Goal: Information Seeking & Learning: Learn about a topic

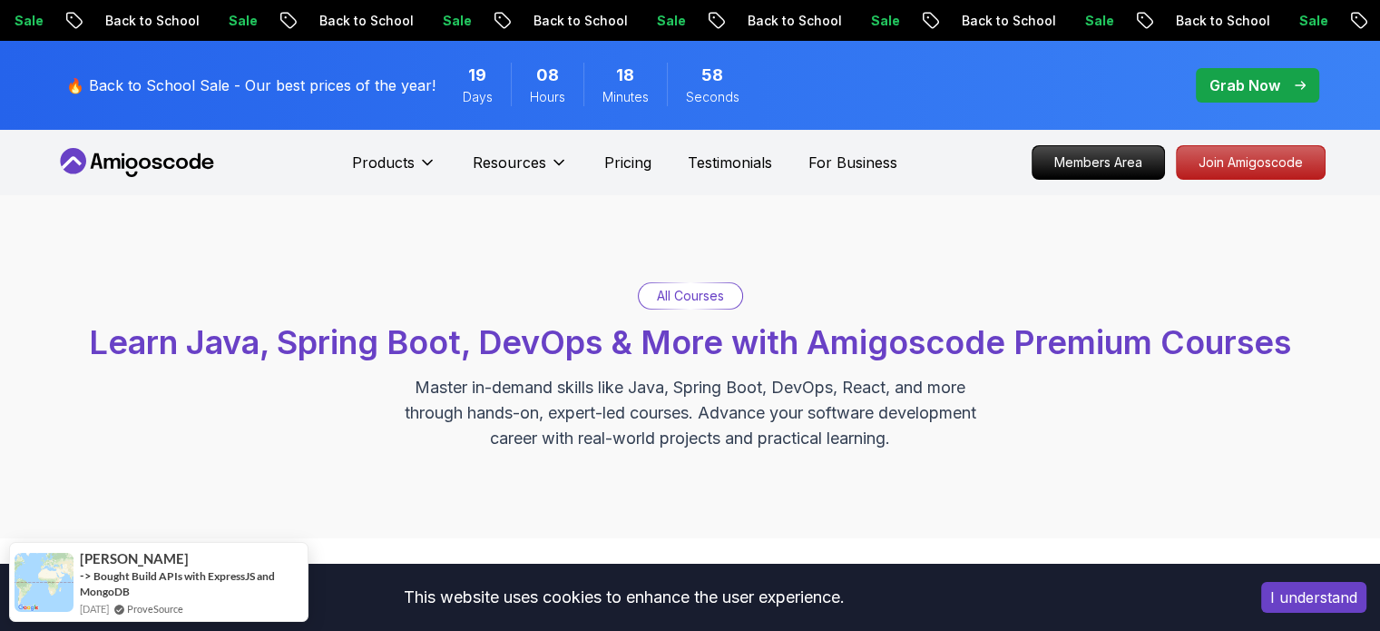
click at [1295, 599] on button "I understand" at bounding box center [1313, 597] width 105 height 31
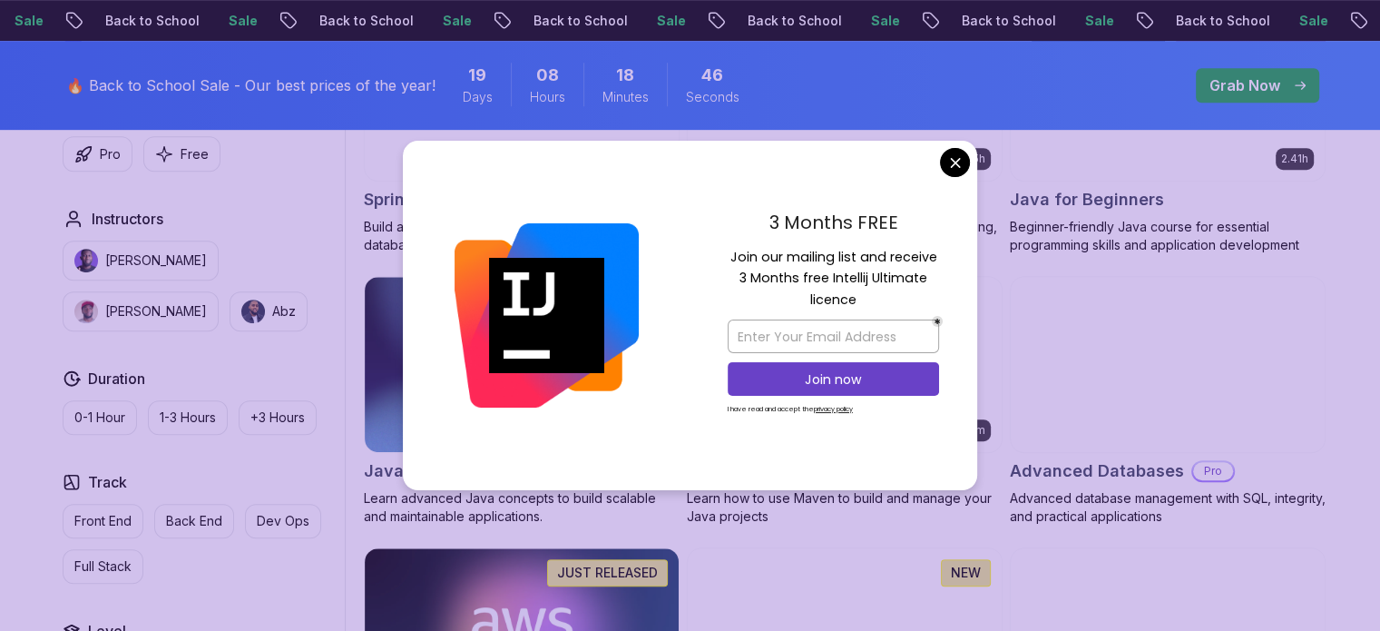
scroll to position [998, 0]
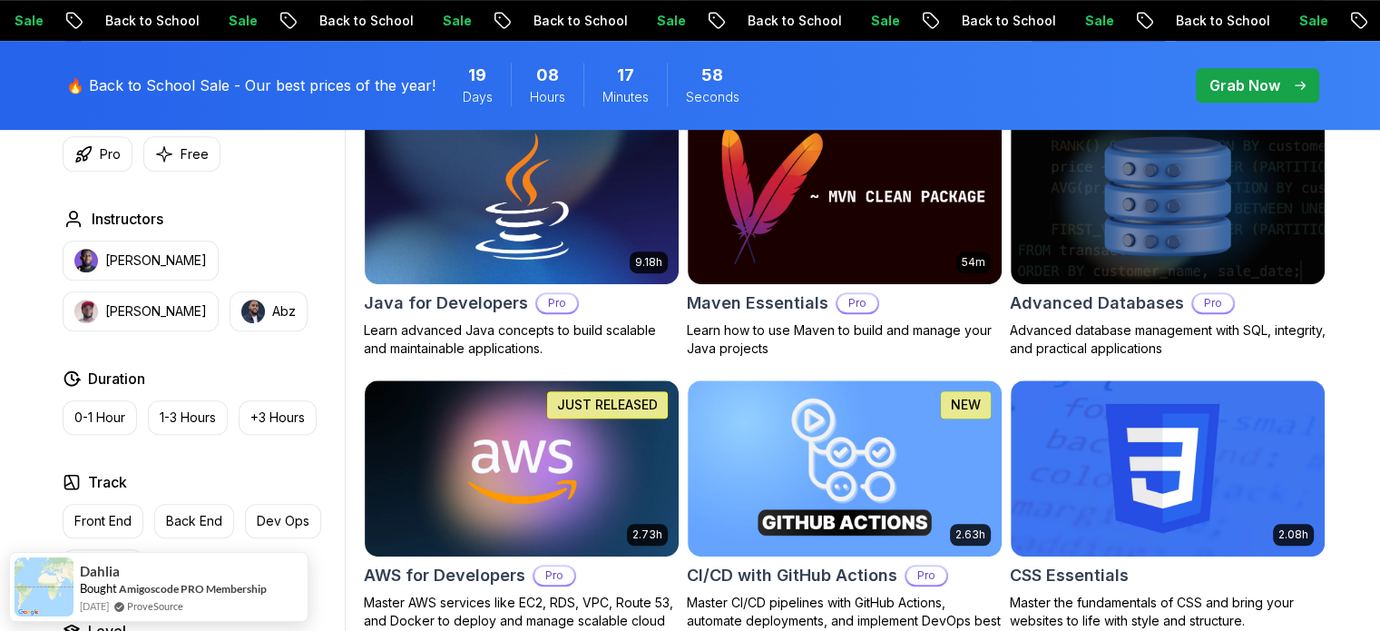
scroll to position [1089, 0]
